Goal: Transaction & Acquisition: Purchase product/service

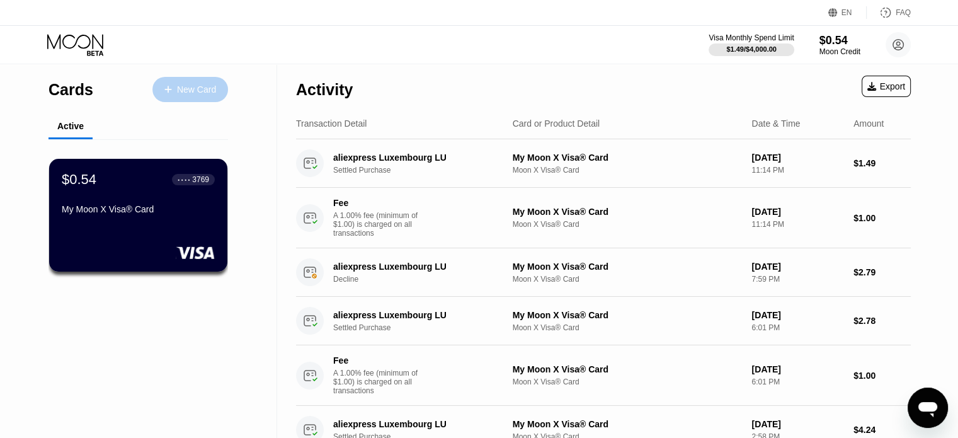
click at [207, 94] on div "New Card" at bounding box center [196, 89] width 39 height 11
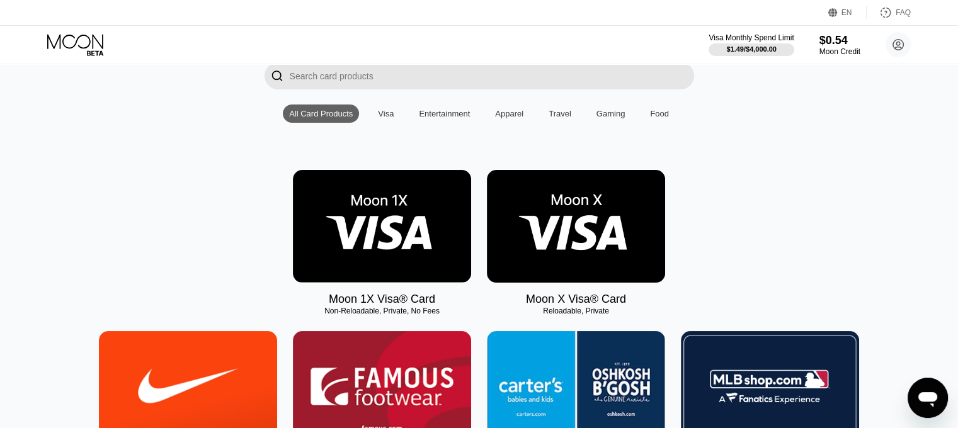
scroll to position [126, 0]
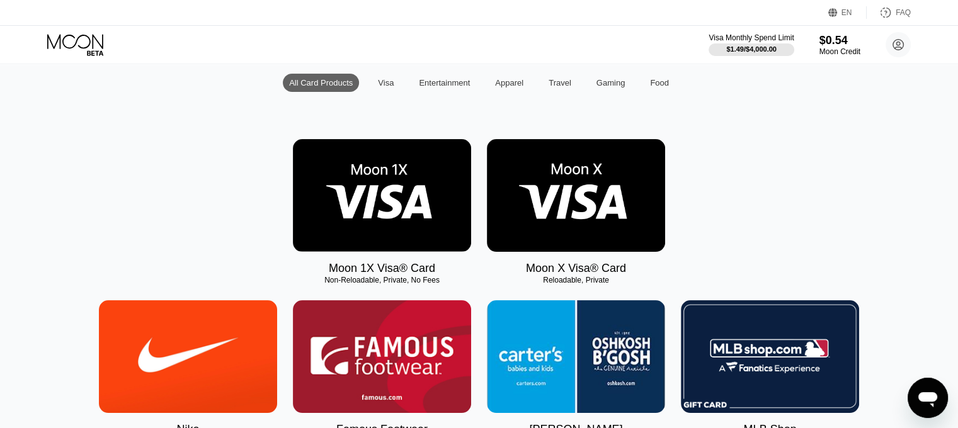
click at [594, 216] on img at bounding box center [576, 195] width 178 height 113
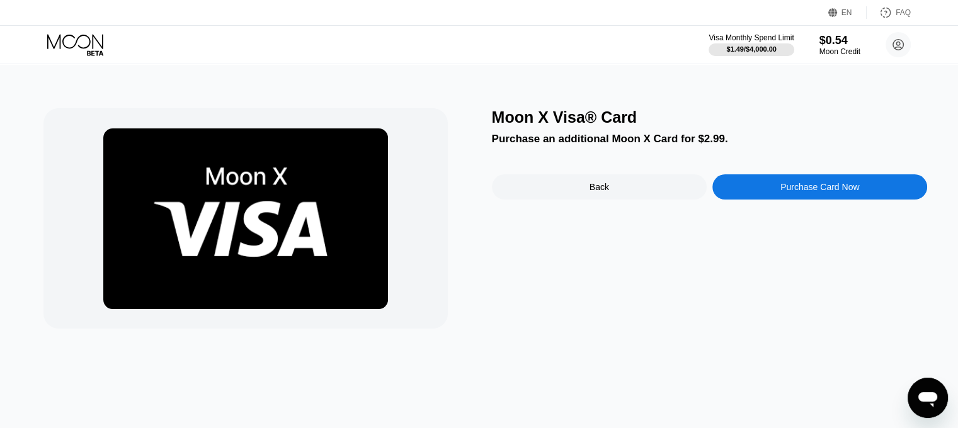
click at [601, 146] on div "Purchase an additional Moon X Card for $2.99." at bounding box center [710, 139] width 436 height 13
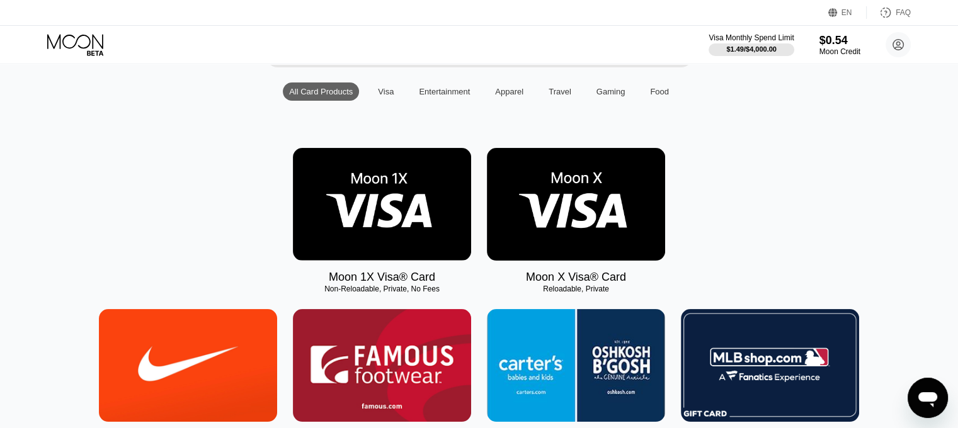
scroll to position [126, 0]
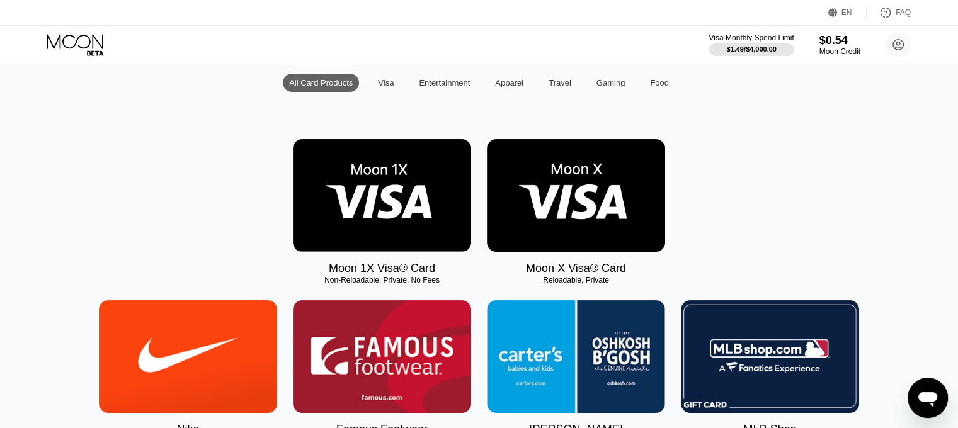
click at [605, 232] on img at bounding box center [576, 195] width 178 height 113
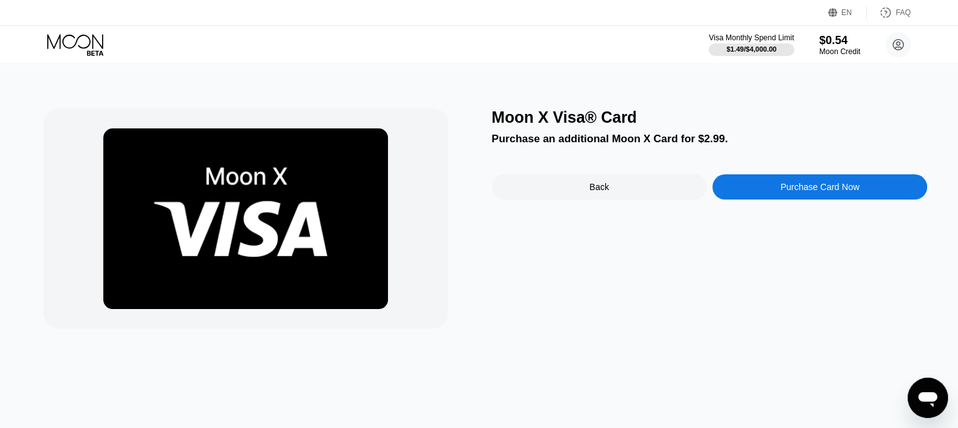
click at [738, 194] on div "Purchase Card Now" at bounding box center [819, 186] width 215 height 25
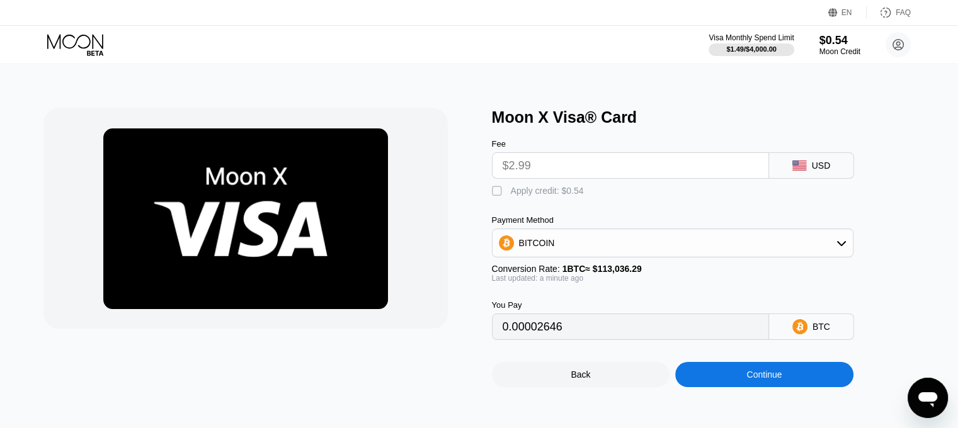
scroll to position [63, 0]
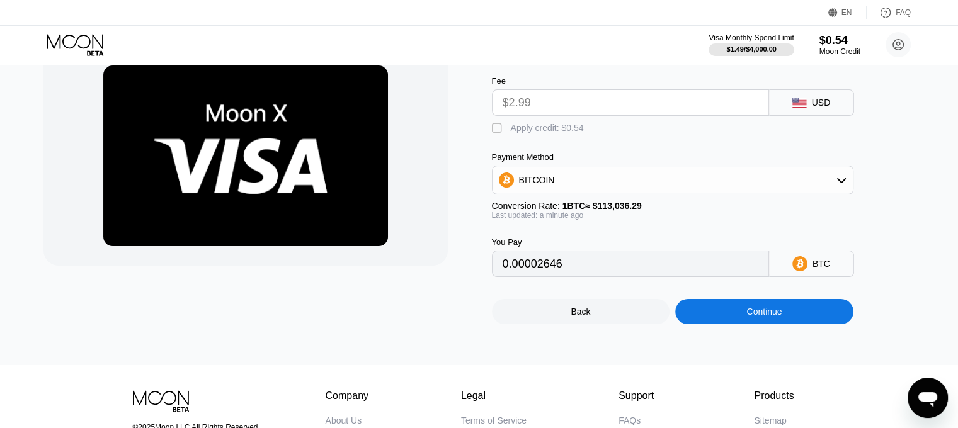
click at [648, 188] on div "BITCOIN" at bounding box center [673, 180] width 360 height 25
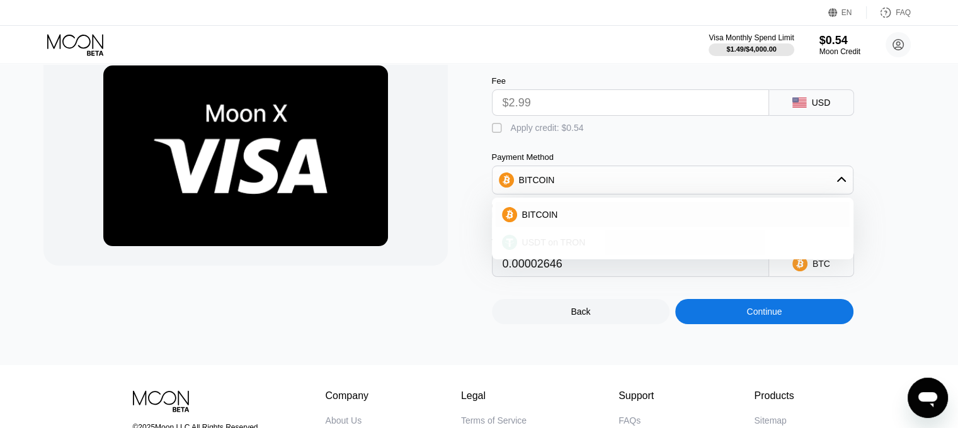
click at [653, 246] on div "USDT on TRON" at bounding box center [680, 242] width 326 height 10
type input "3.02"
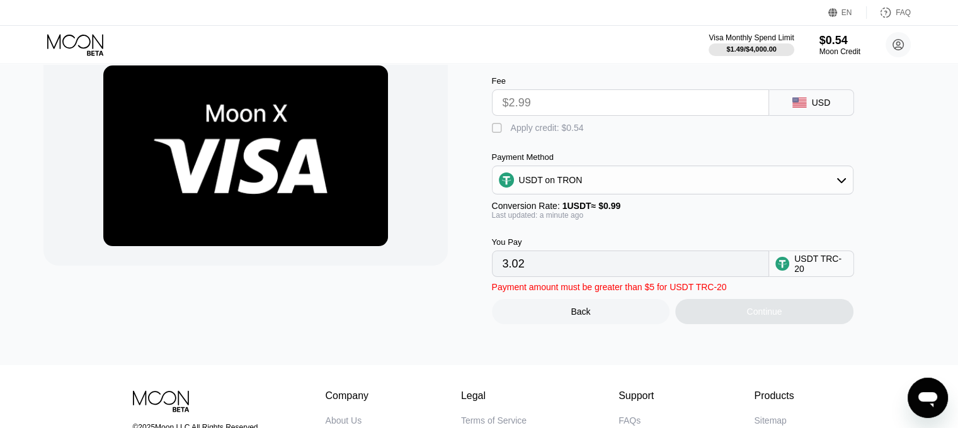
click at [678, 211] on div "Conversion Rate: 1 USDT ≈ $0.99" at bounding box center [673, 206] width 362 height 10
drag, startPoint x: 547, startPoint y: 276, endPoint x: 480, endPoint y: 274, distance: 66.8
click at [480, 274] on div "Moon X Visa® Card Fee $2.99 USD  Apply credit: $0.54 Payment Method USDT on TR…" at bounding box center [479, 184] width 872 height 279
click at [545, 107] on input "$2.99" at bounding box center [631, 102] width 256 height 25
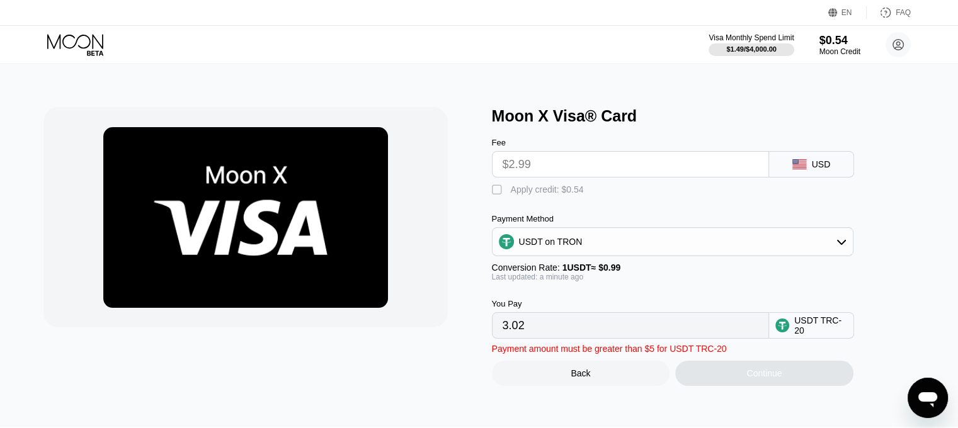
scroll to position [0, 0]
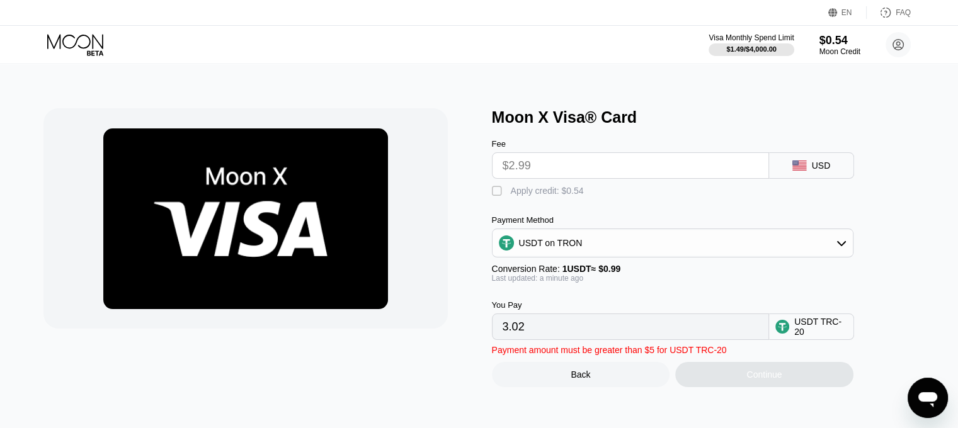
click at [559, 162] on input "$2.99" at bounding box center [631, 165] width 256 height 25
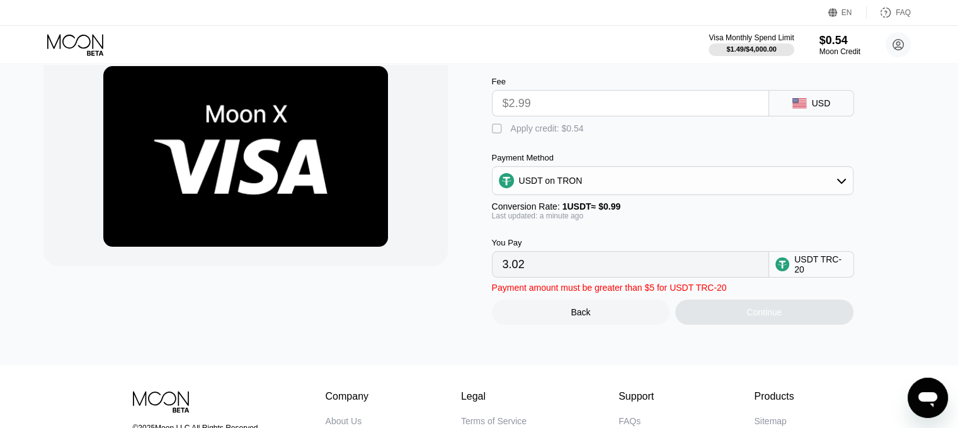
scroll to position [63, 0]
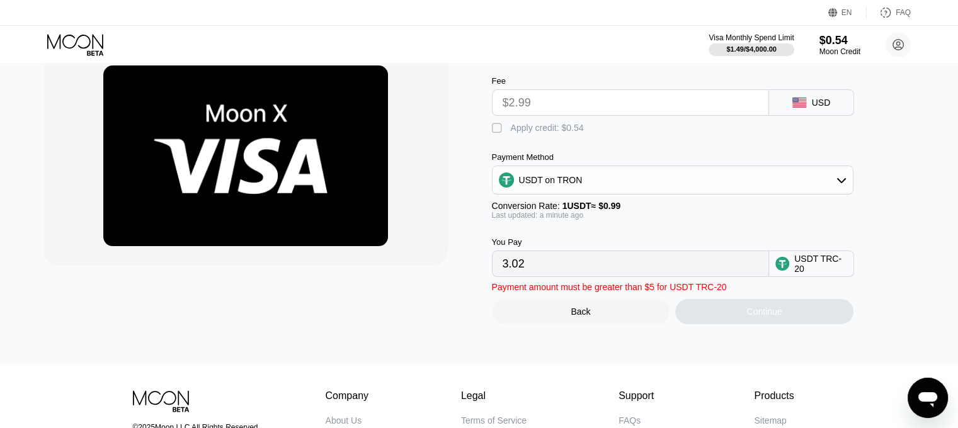
click at [589, 272] on input "3.02" at bounding box center [631, 263] width 256 height 25
click at [513, 276] on input "3.02" at bounding box center [631, 263] width 256 height 25
click at [625, 245] on div "You Pay 3.02 USDT TRC-20" at bounding box center [693, 248] width 403 height 57
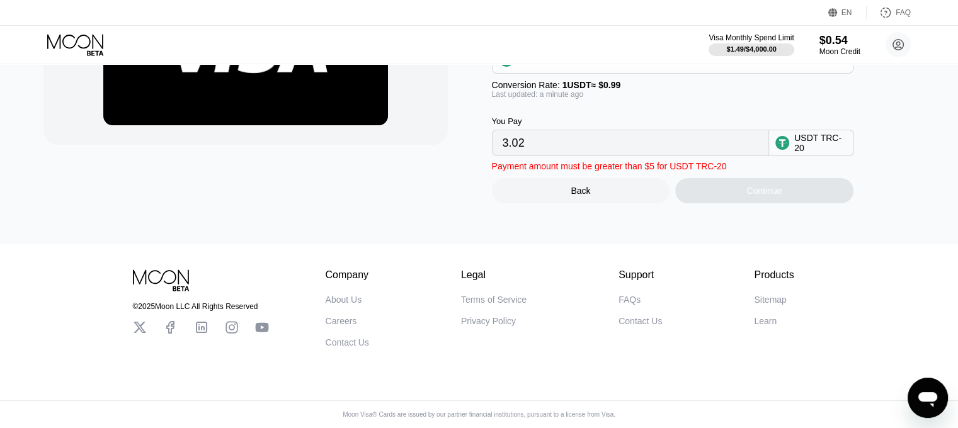
scroll to position [160, 0]
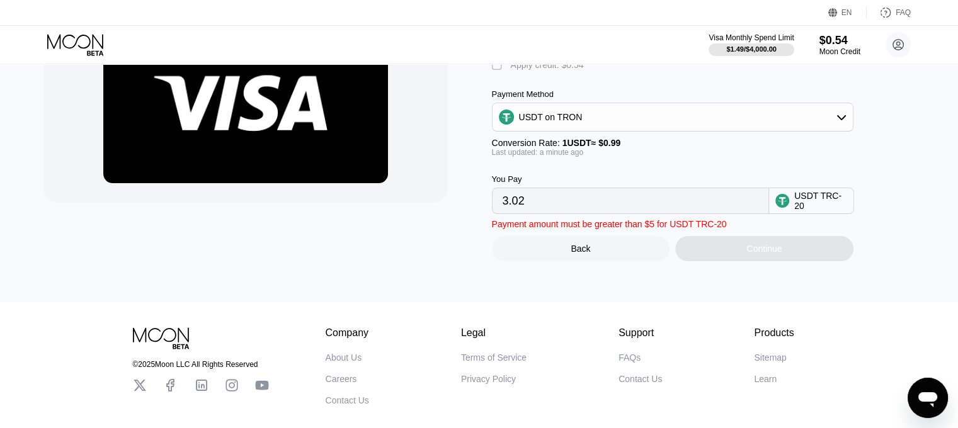
click at [646, 280] on div "Moon X Visa® Card Fee $2.99 USD  Apply credit: $0.54 Payment Method USDT on TR…" at bounding box center [480, 120] width 968 height 364
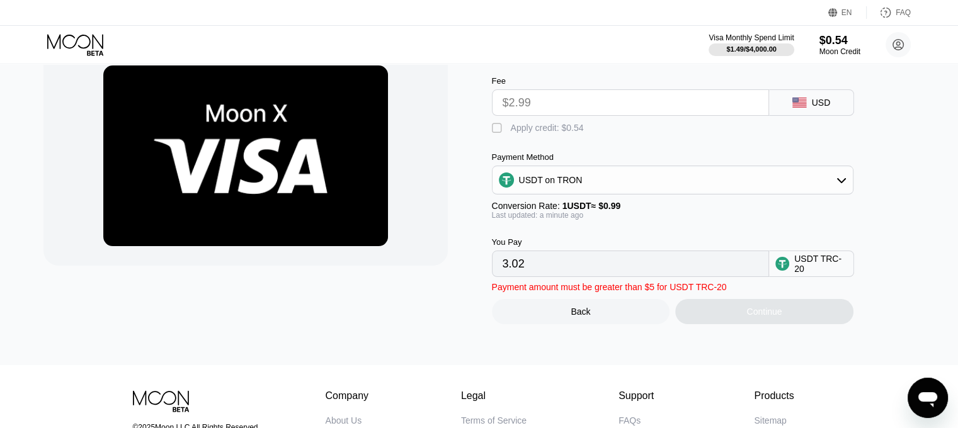
click at [528, 269] on input "3.02" at bounding box center [631, 263] width 256 height 25
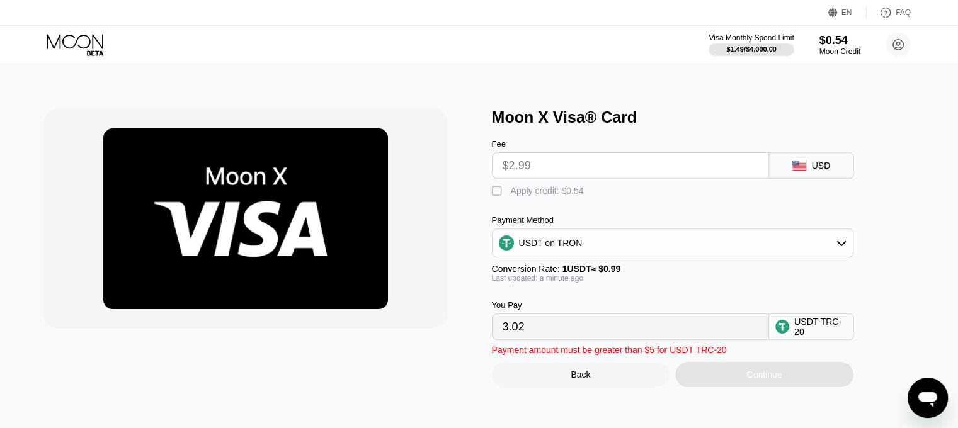
click at [531, 174] on input "$2.99" at bounding box center [631, 165] width 256 height 25
click at [531, 169] on input "$2.99" at bounding box center [631, 165] width 256 height 25
click at [529, 169] on input "$2.99" at bounding box center [631, 165] width 256 height 25
click at [495, 196] on div "" at bounding box center [498, 191] width 13 height 13
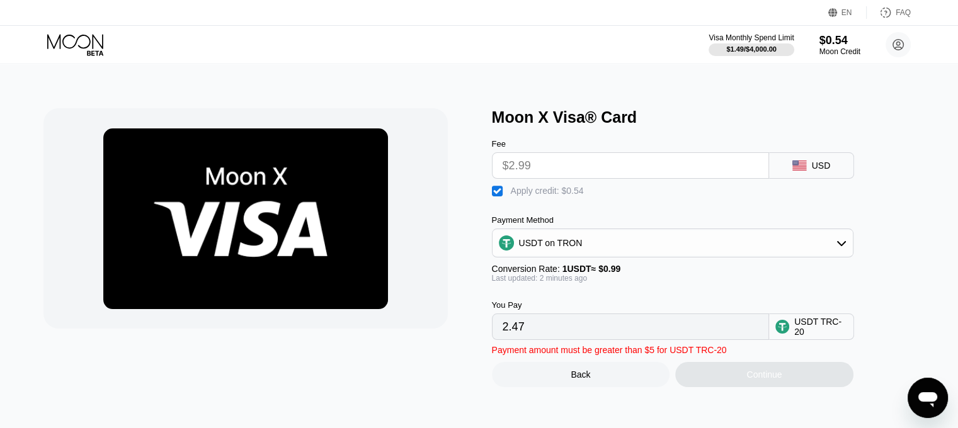
click at [556, 327] on input "2.47" at bounding box center [631, 326] width 256 height 25
drag, startPoint x: 552, startPoint y: 334, endPoint x: 505, endPoint y: 338, distance: 46.7
click at [505, 338] on input "2.47" at bounding box center [631, 326] width 256 height 25
click at [504, 338] on input "2.47" at bounding box center [631, 326] width 256 height 25
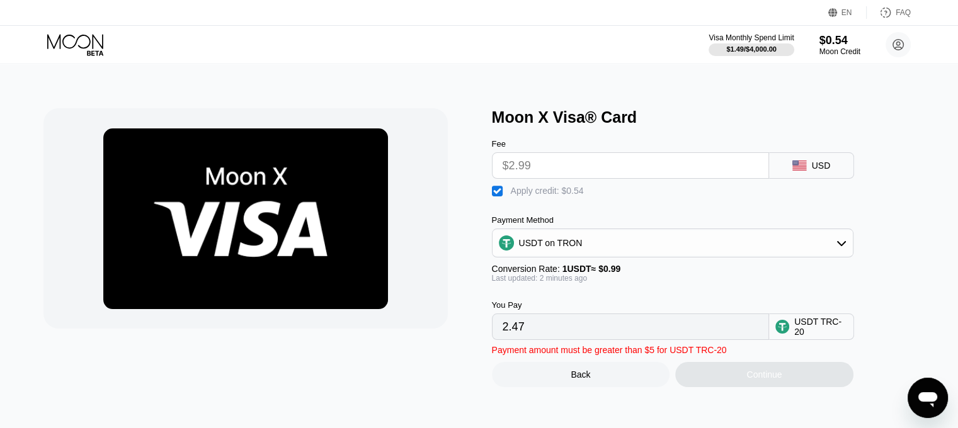
click at [499, 198] on div "" at bounding box center [498, 191] width 13 height 13
click at [805, 331] on div "USDT TRC-20" at bounding box center [820, 327] width 53 height 20
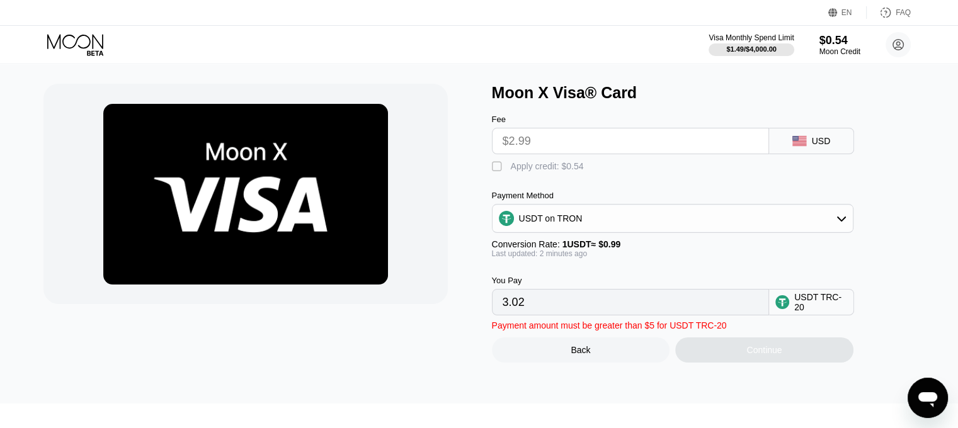
scroll to position [4, 0]
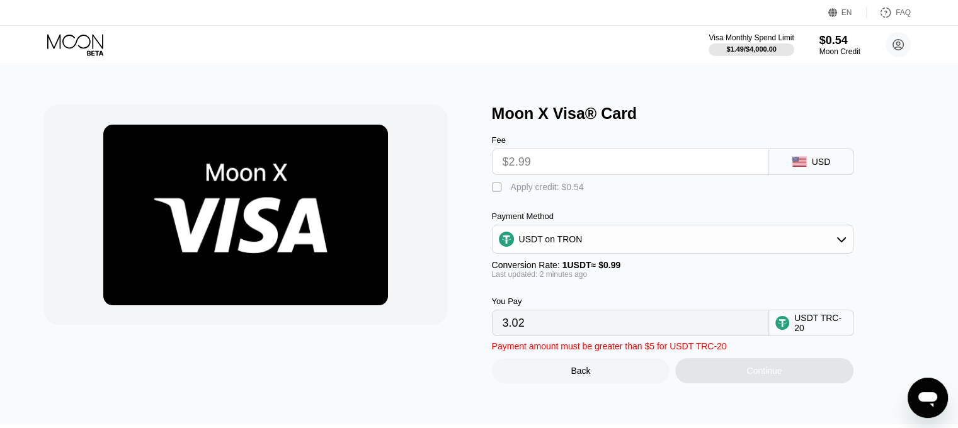
click at [601, 252] on div "USDT on TRON" at bounding box center [673, 239] width 360 height 25
click at [605, 271] on div "BITCOIN" at bounding box center [673, 273] width 354 height 25
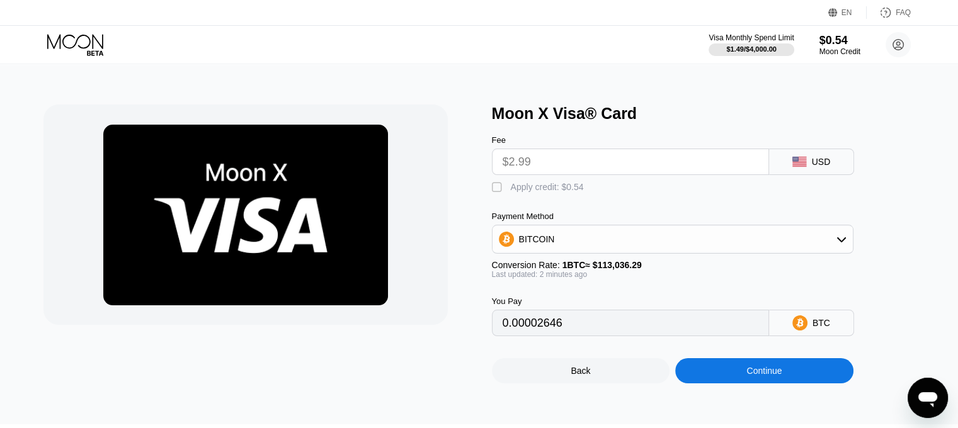
click at [637, 327] on input "0.00002646" at bounding box center [631, 323] width 256 height 25
click at [568, 333] on input "0.00002646" at bounding box center [631, 323] width 256 height 25
click at [576, 252] on div "BITCOIN" at bounding box center [673, 239] width 360 height 25
click at [605, 302] on div "USDT on TRON" at bounding box center [680, 302] width 326 height 10
type input "3.02"
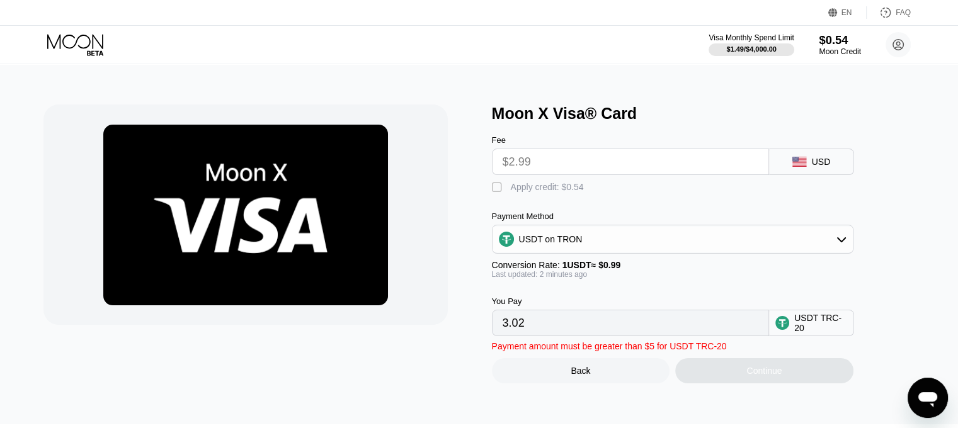
drag, startPoint x: 834, startPoint y: 49, endPoint x: 855, endPoint y: 76, distance: 34.6
click at [859, 81] on div "Moon X Visa® Card Fee $2.99 USD  Apply credit: $0.54 Payment Method USDT on TR…" at bounding box center [480, 242] width 968 height 364
click at [836, 53] on div "Moon Credit" at bounding box center [840, 51] width 42 height 9
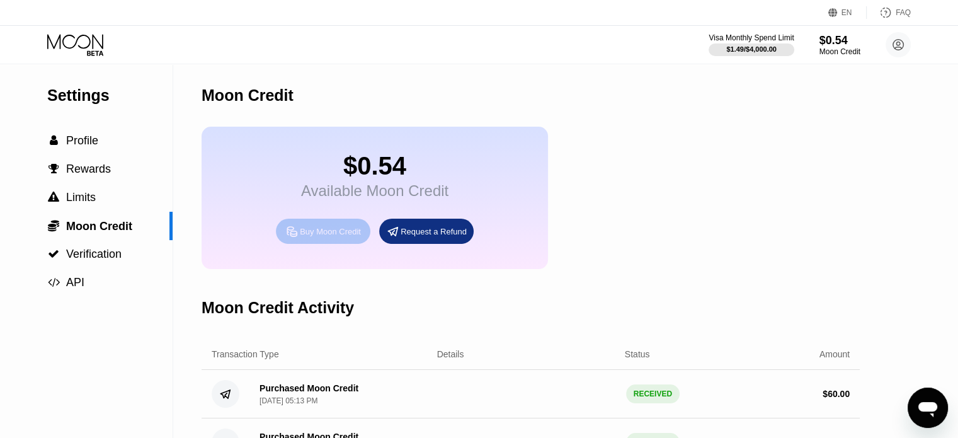
click at [347, 237] on div "Buy Moon Credit" at bounding box center [330, 231] width 61 height 11
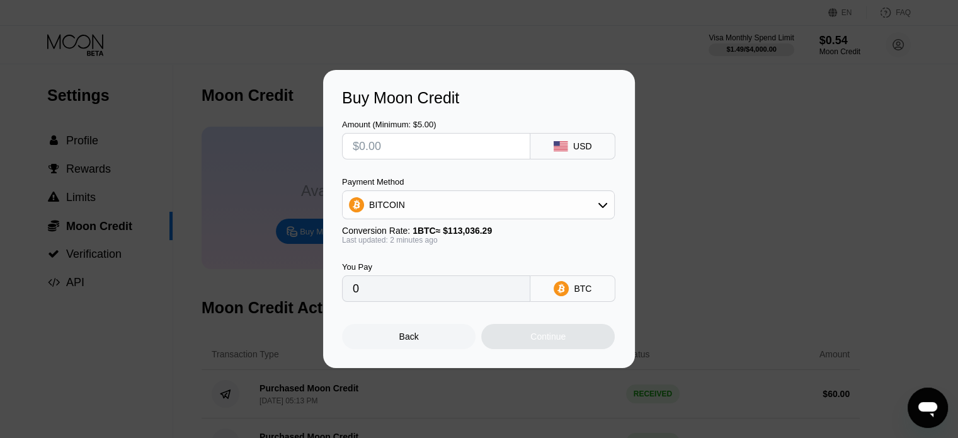
click at [488, 146] on input "text" at bounding box center [436, 146] width 167 height 25
type input "$5"
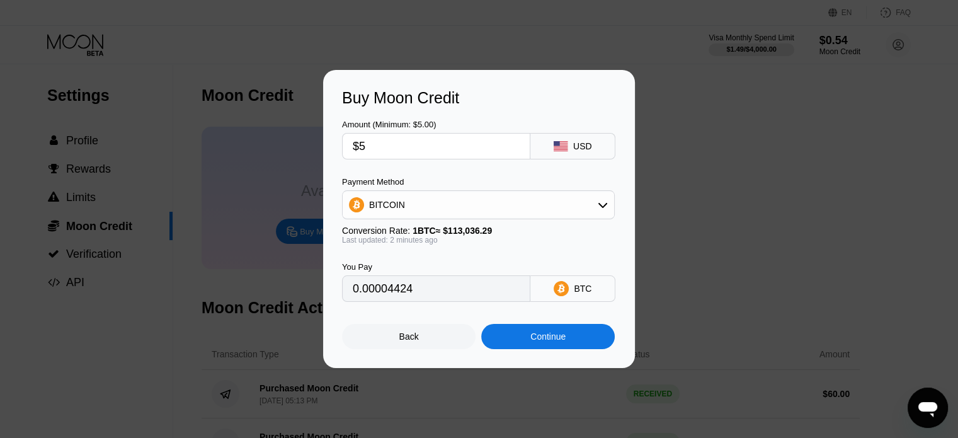
type input "0.00004424"
type input "$50"
type input "0.00044234"
type input "$500"
type input "0.00442336"
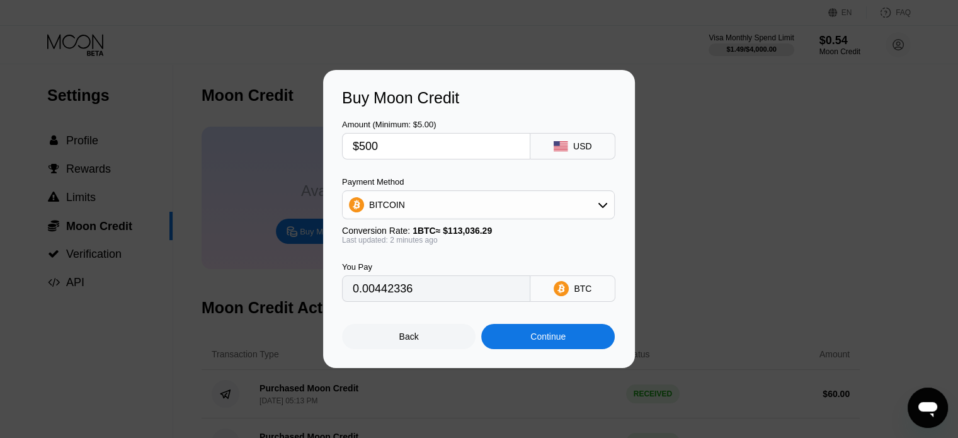
type input "$500"
click at [526, 251] on div "You Pay 0.00442336 BTC" at bounding box center [479, 272] width 274 height 57
click at [526, 211] on div "BITCOIN" at bounding box center [478, 204] width 271 height 25
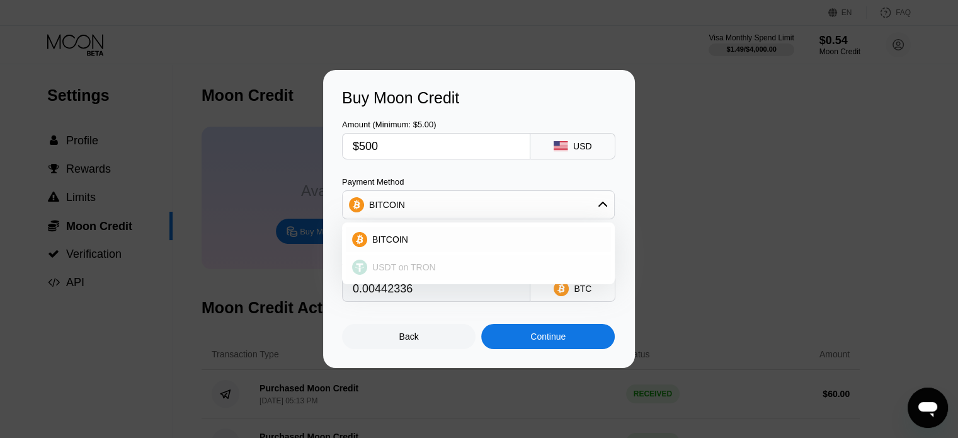
click at [530, 259] on div "USDT on TRON" at bounding box center [478, 266] width 265 height 25
type input "505.05"
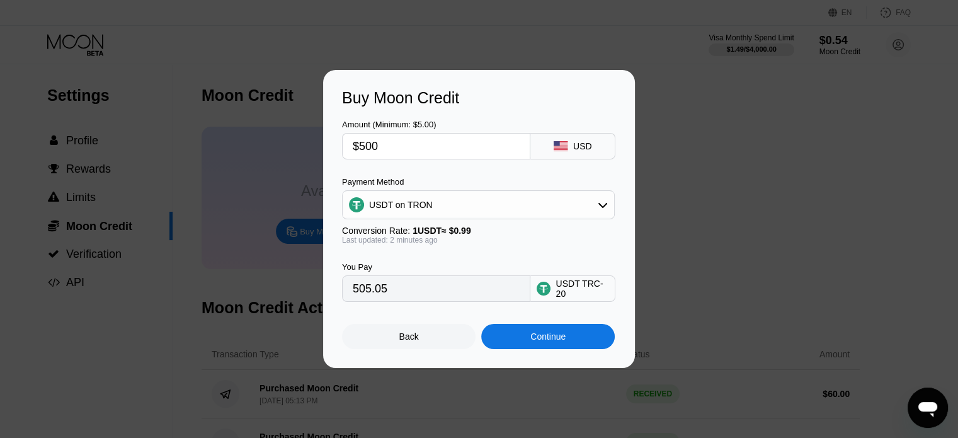
click at [539, 244] on div "Last updated: 2 minutes ago" at bounding box center [478, 240] width 273 height 9
drag, startPoint x: 436, startPoint y: 345, endPoint x: 440, endPoint y: 313, distance: 32.4
click at [440, 313] on div "Back Continue" at bounding box center [479, 325] width 274 height 47
drag, startPoint x: 438, startPoint y: 337, endPoint x: 445, endPoint y: 308, distance: 29.9
click at [445, 308] on div "Back Continue" at bounding box center [479, 325] width 274 height 47
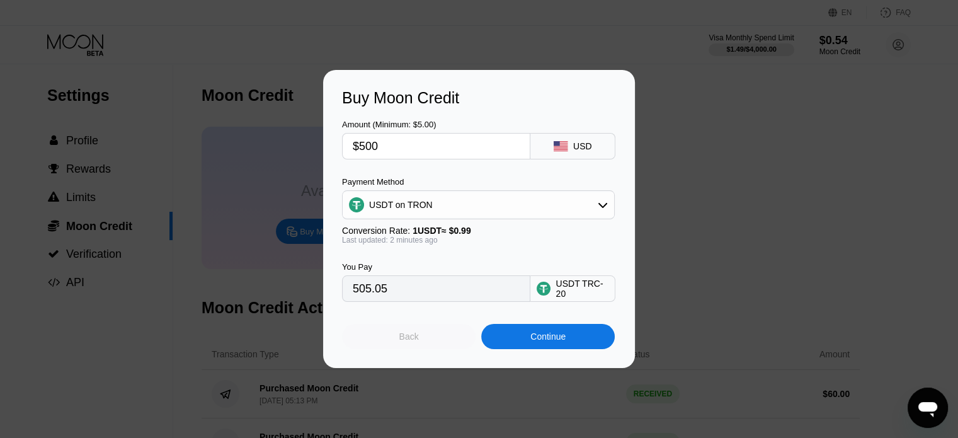
drag, startPoint x: 438, startPoint y: 342, endPoint x: 445, endPoint y: 314, distance: 28.7
click at [445, 314] on div "Back Continue" at bounding box center [479, 325] width 274 height 47
click at [436, 342] on div "Back" at bounding box center [409, 336] width 134 height 25
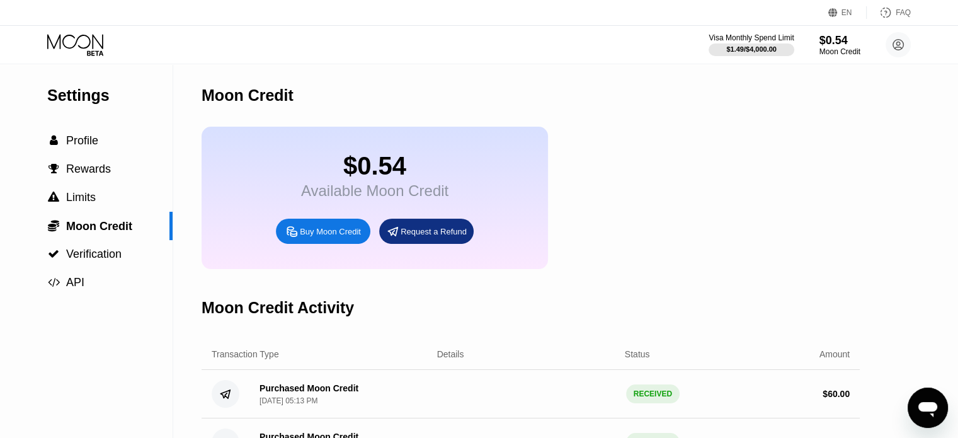
click at [352, 237] on div "Buy Moon Credit" at bounding box center [330, 231] width 61 height 11
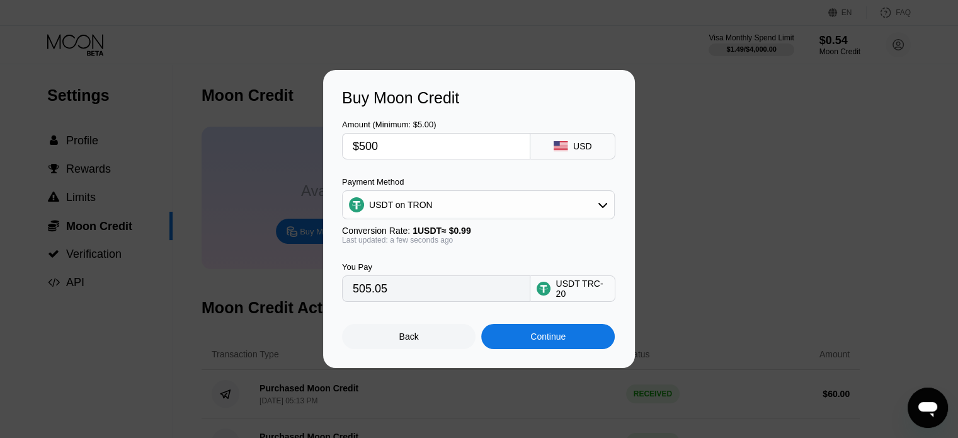
drag, startPoint x: 414, startPoint y: 154, endPoint x: 346, endPoint y: 147, distance: 68.4
click at [346, 147] on div "$500" at bounding box center [436, 146] width 188 height 26
type input "$1"
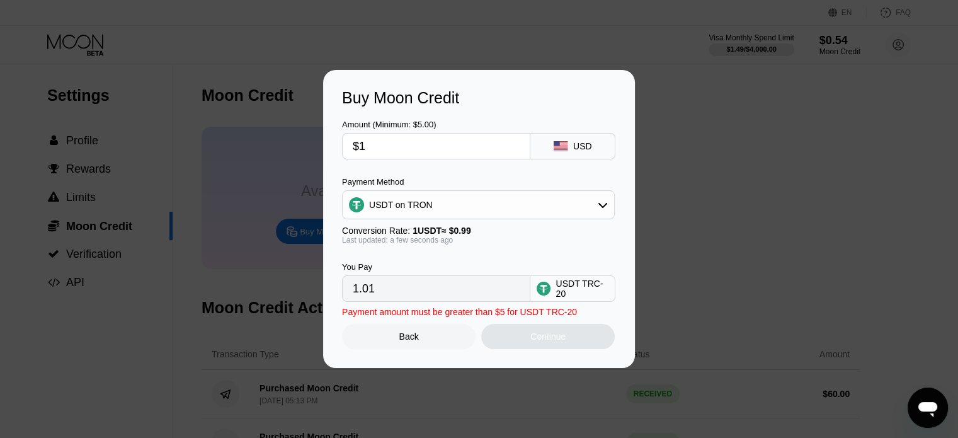
type input "1.01"
type input "$10"
type input "10.10"
type input "$100"
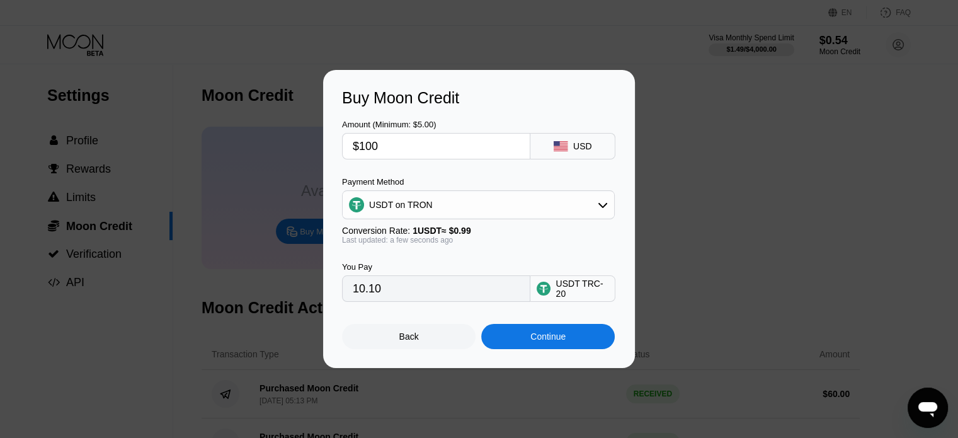
type input "101.01"
type input "$100"
click at [493, 236] on div "Conversion Rate: 1 USDT ≈ $0.99" at bounding box center [478, 231] width 273 height 10
click at [422, 333] on div "Back" at bounding box center [409, 336] width 134 height 25
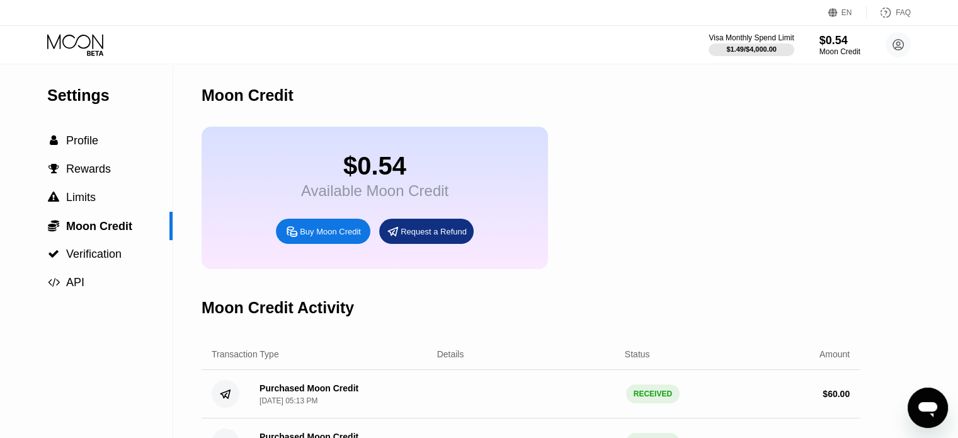
click at [71, 38] on icon at bounding box center [76, 45] width 59 height 22
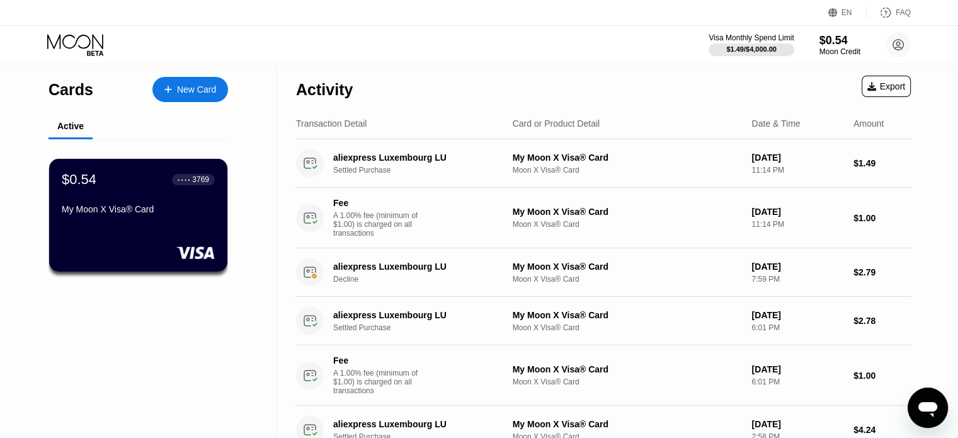
scroll to position [63, 0]
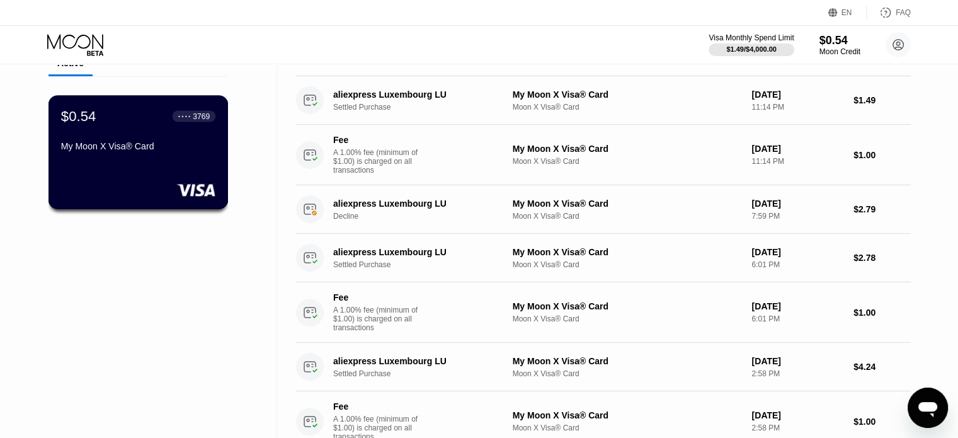
click at [131, 148] on div "My Moon X Visa® Card" at bounding box center [138, 146] width 154 height 10
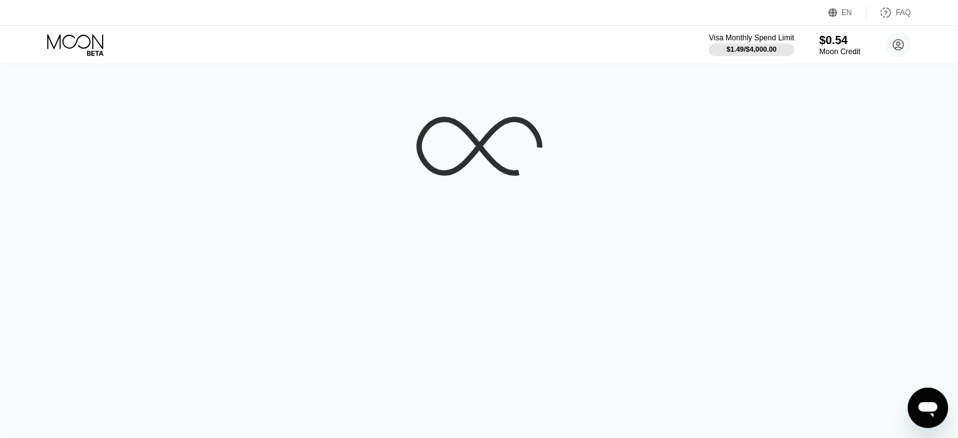
click at [199, 118] on div at bounding box center [479, 251] width 958 height 374
